Goal: Task Accomplishment & Management: Use online tool/utility

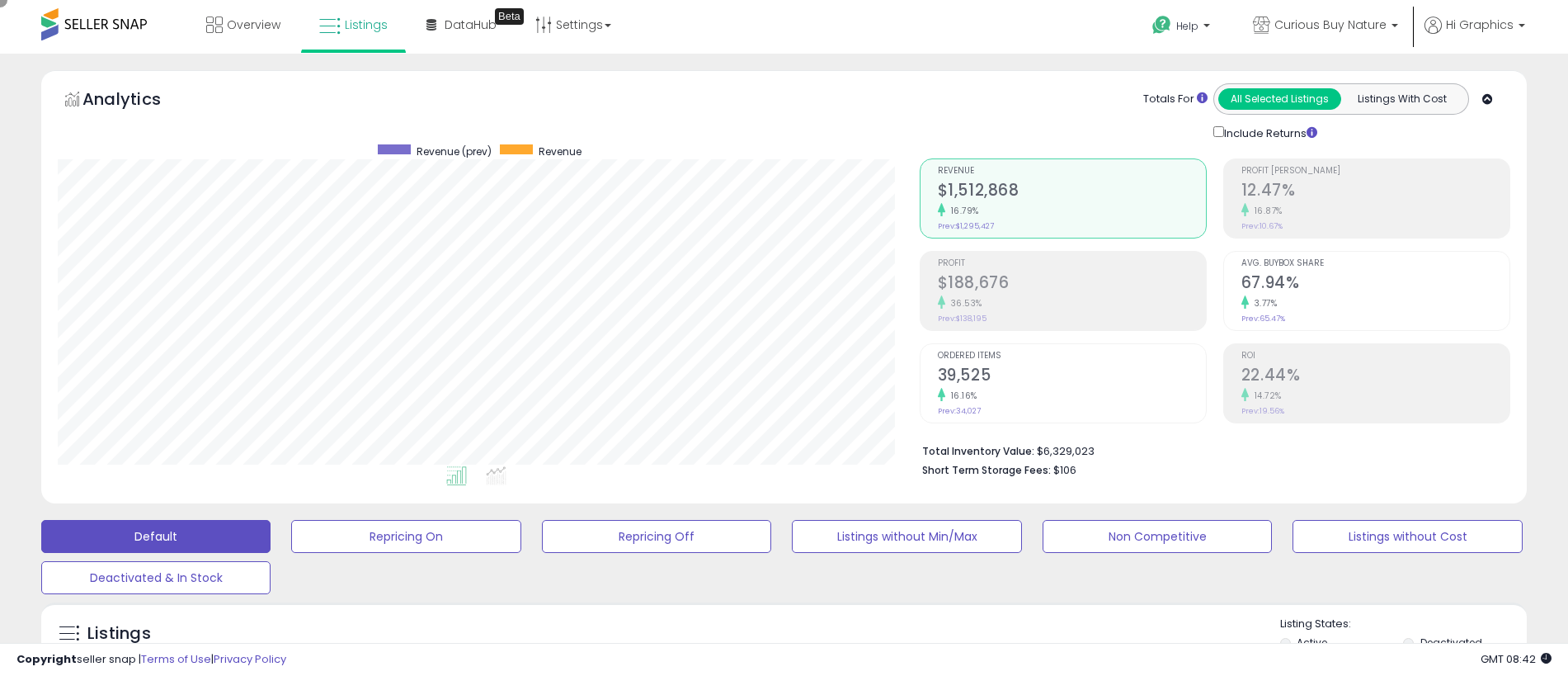
scroll to position [338, 862]
click at [1333, 25] on span "Curious Buy Nature" at bounding box center [1331, 25] width 113 height 17
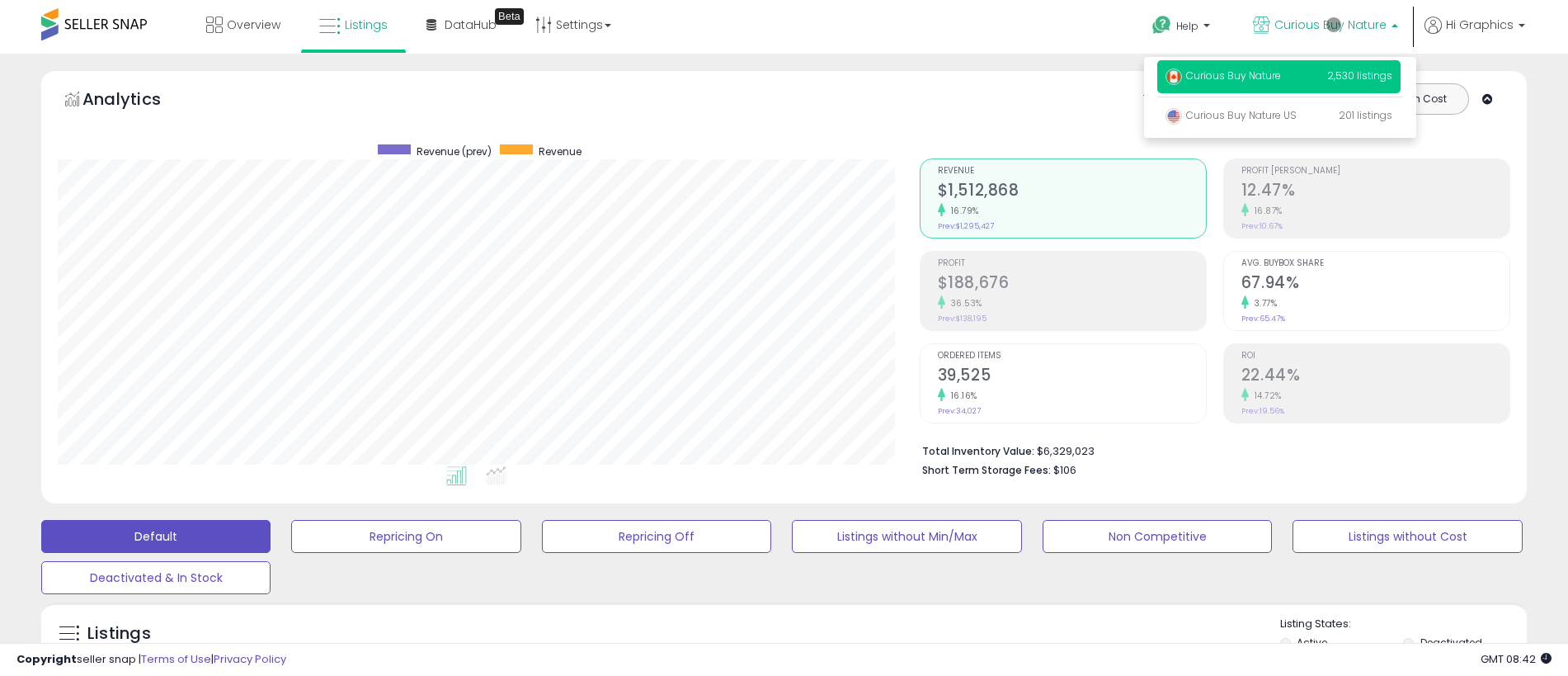
click at [1282, 78] on p "Curious Buy Nature 2,530 listings" at bounding box center [1280, 76] width 244 height 33
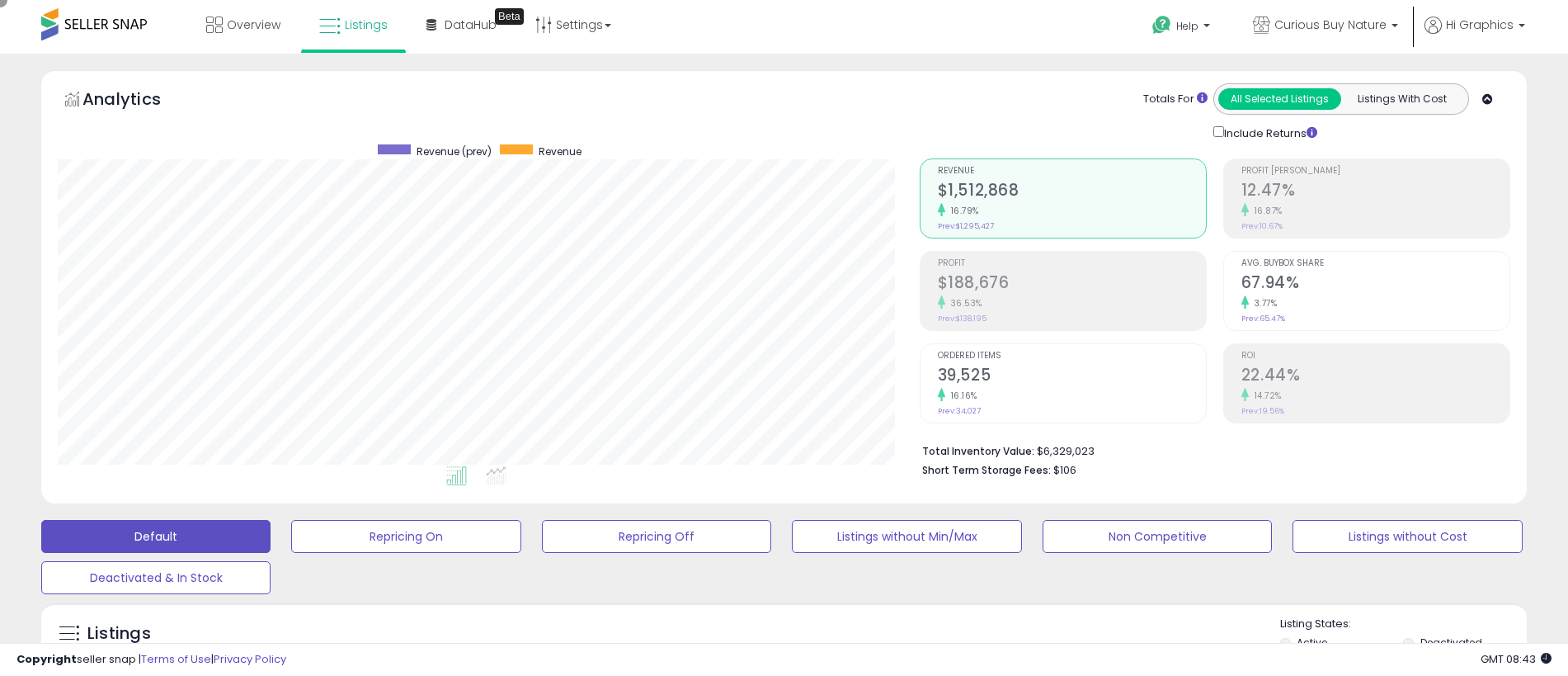
scroll to position [367, 0]
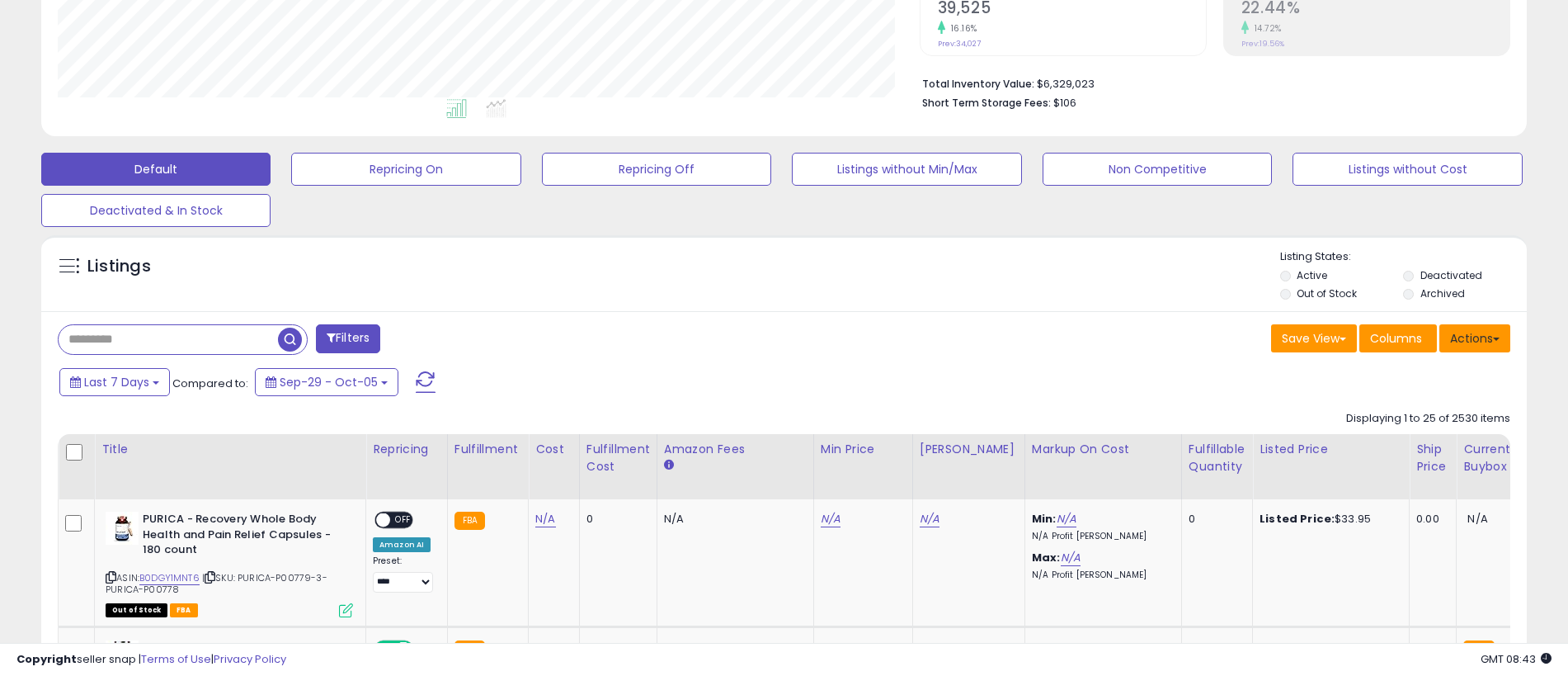
click at [1475, 338] on button "Actions" at bounding box center [1475, 338] width 71 height 28
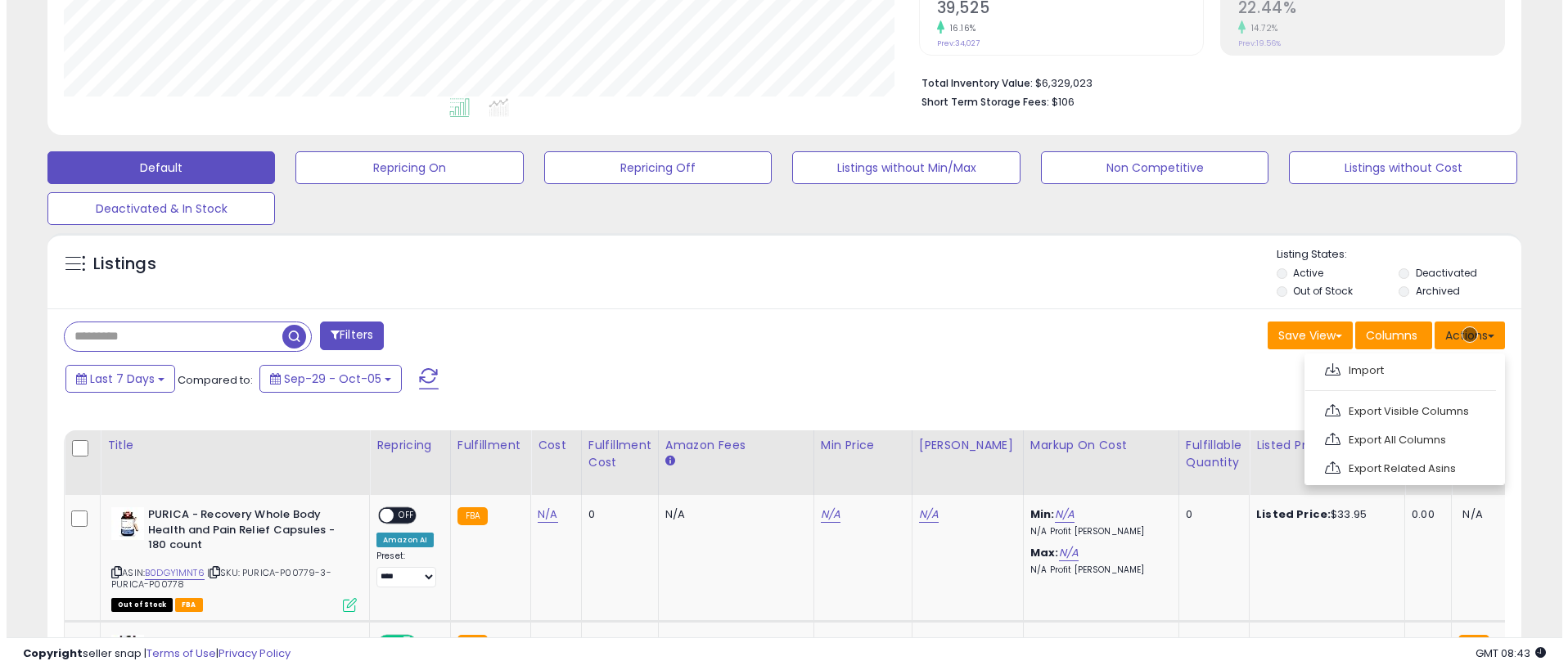
scroll to position [399, 0]
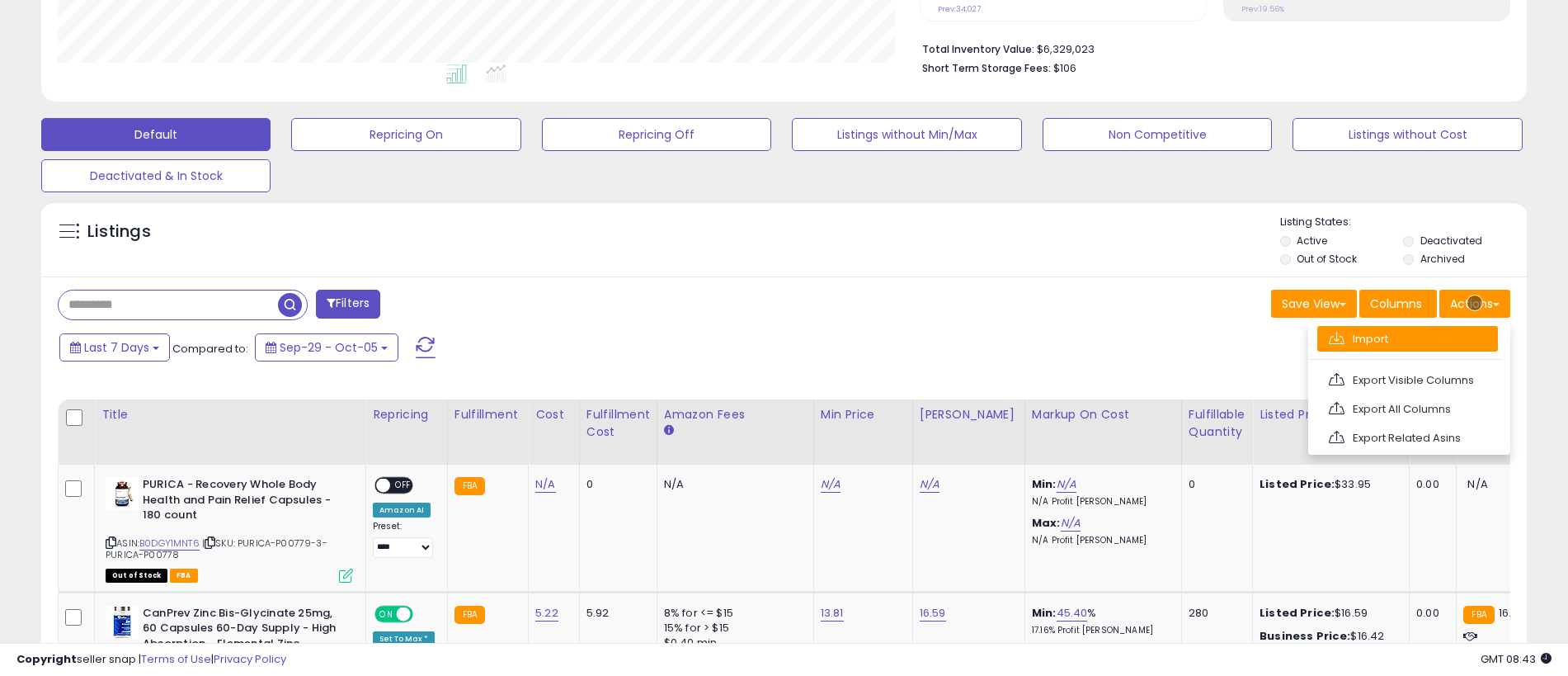
click at [1407, 338] on link "Import" at bounding box center [1408, 338] width 181 height 25
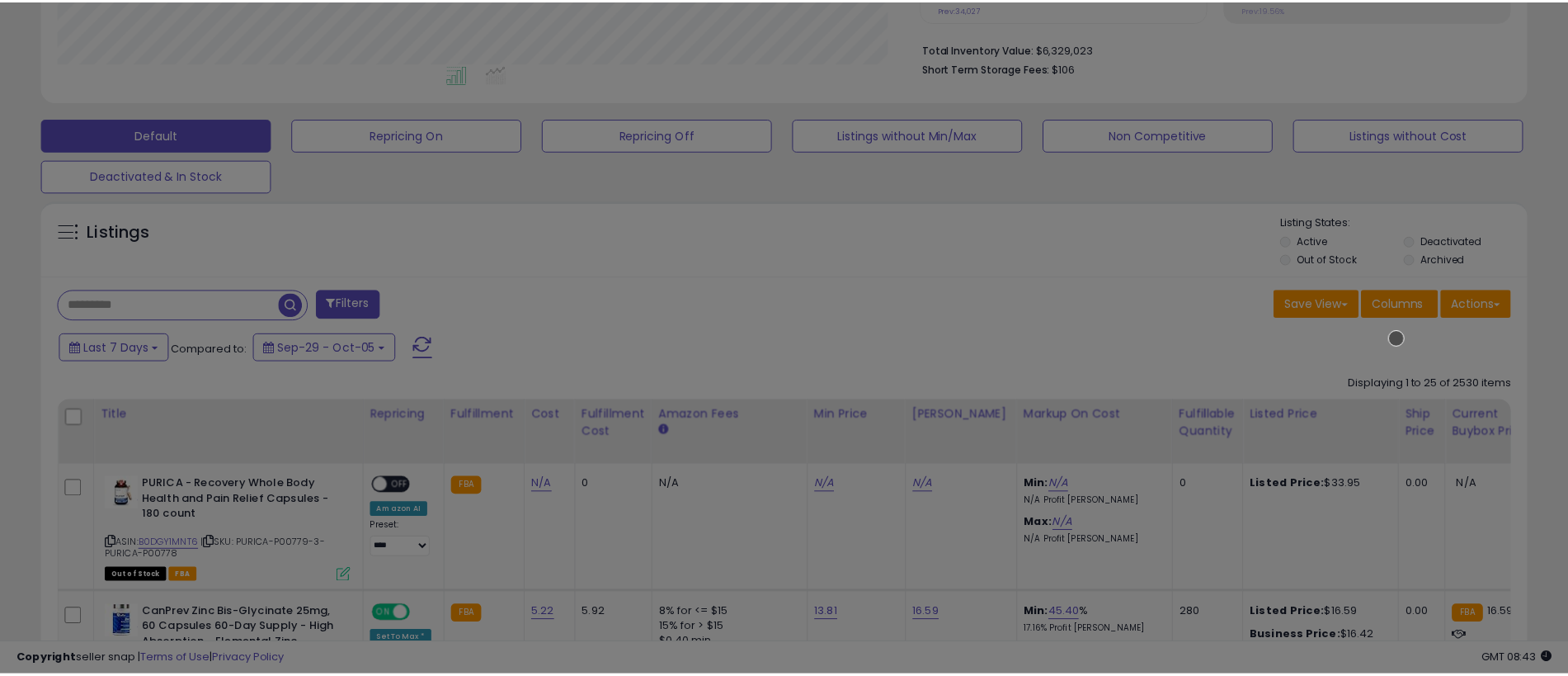
scroll to position [338, 868]
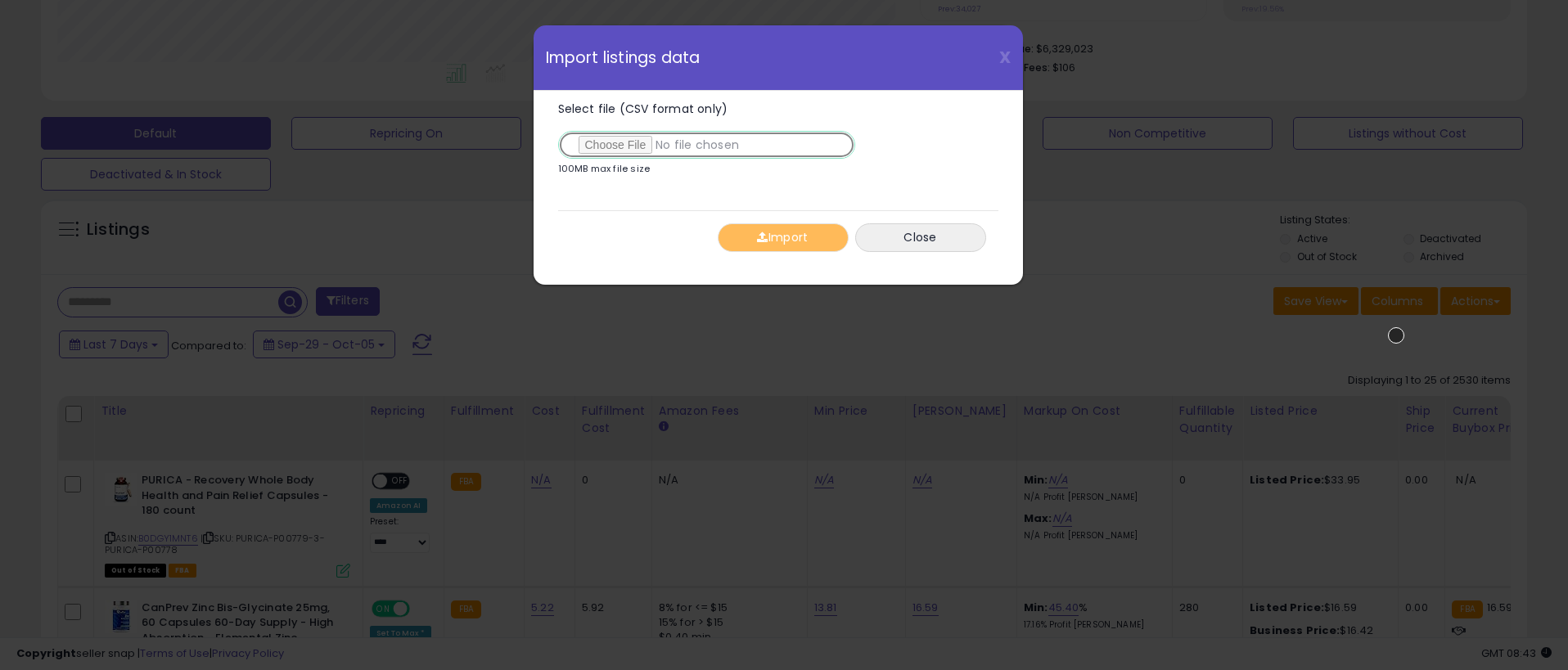
click at [703, 145] on input "Select file (CSV format only)" at bounding box center [707, 145] width 297 height 28
type input "**********"
click at [782, 237] on button "Import" at bounding box center [783, 237] width 131 height 29
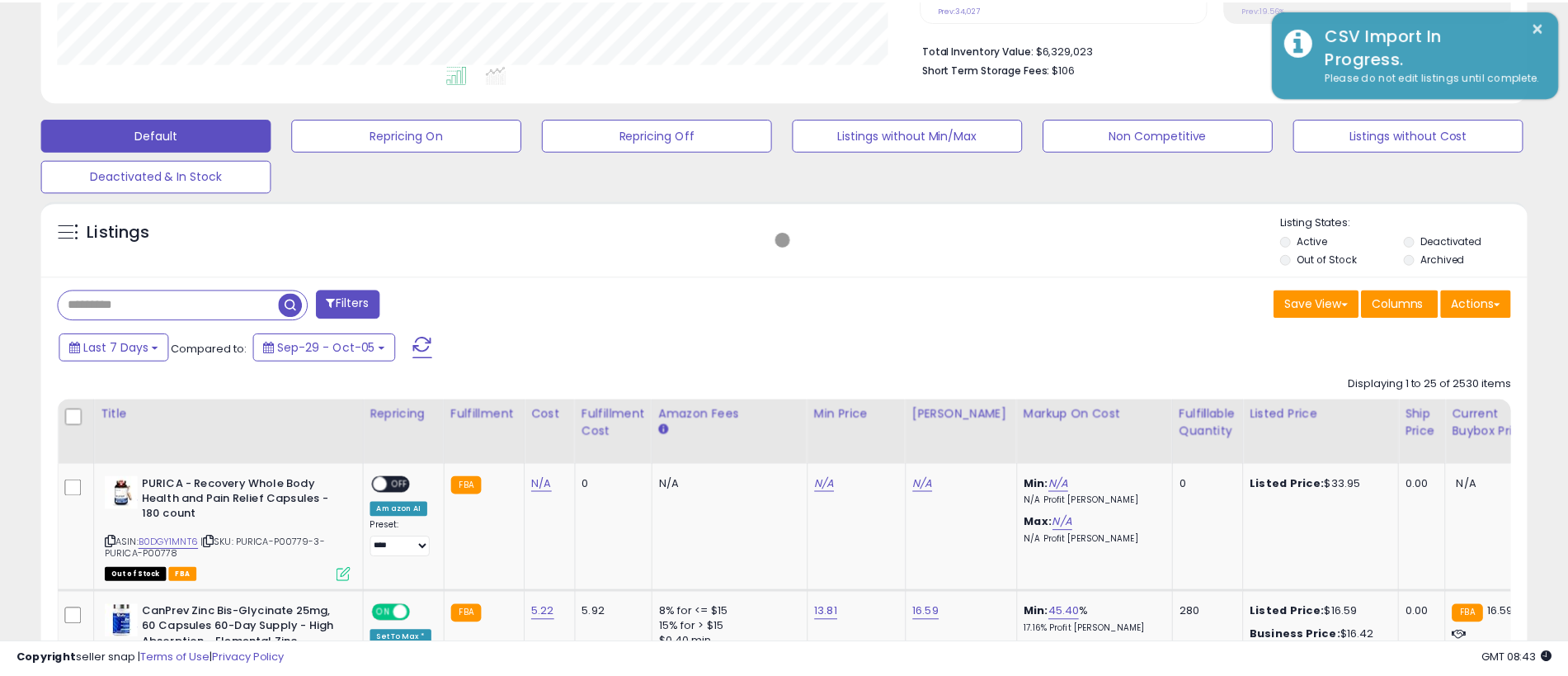
scroll to position [825105, 824080]
